Goal: Task Accomplishment & Management: Manage account settings

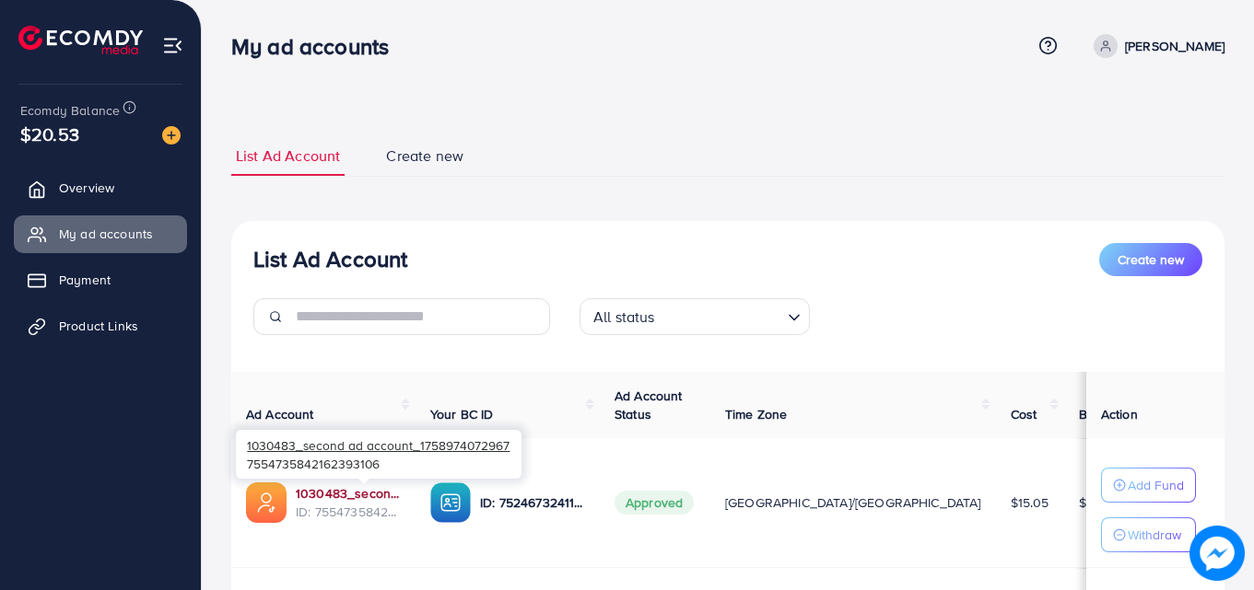
click at [392, 495] on link "1030483_second ad account_1758974072967" at bounding box center [348, 493] width 105 height 18
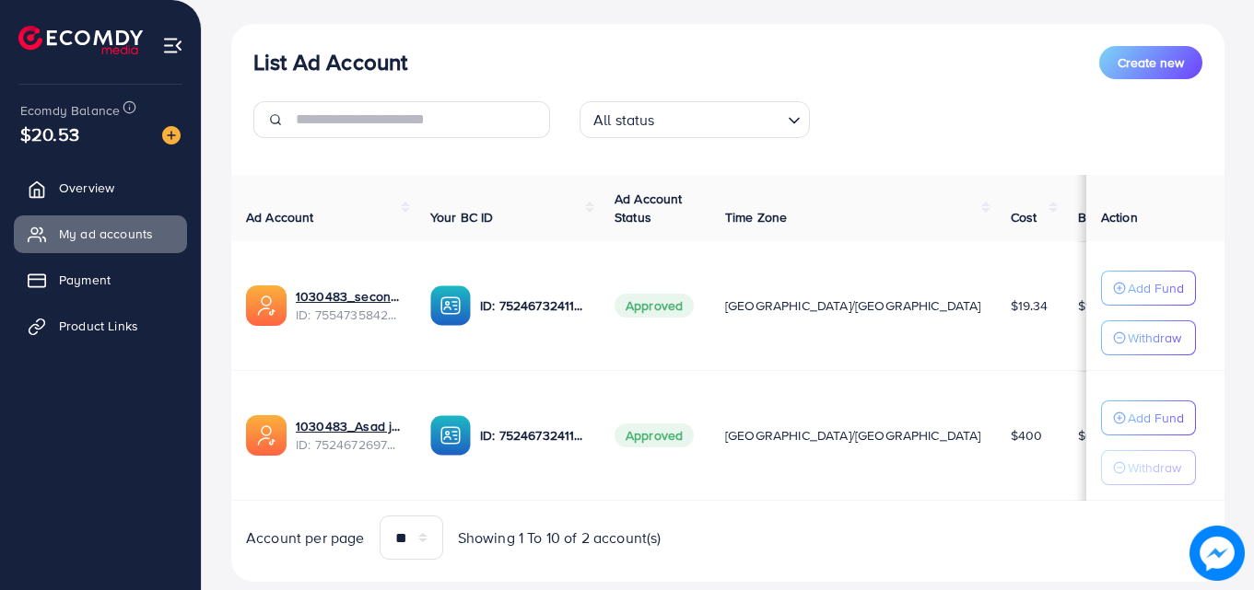
scroll to position [50, 0]
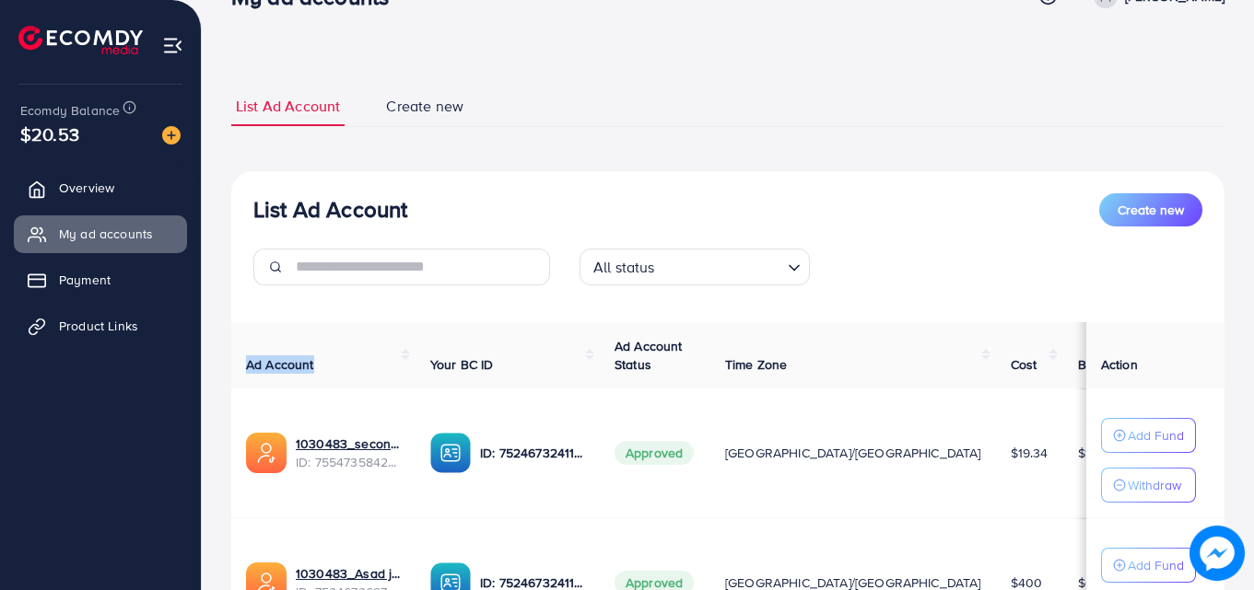
drag, startPoint x: 245, startPoint y: 363, endPoint x: 322, endPoint y: 360, distance: 77.4
click at [322, 360] on th "Ad Account" at bounding box center [323, 355] width 184 height 67
click at [322, 375] on th "Ad Account" at bounding box center [323, 355] width 184 height 67
